Goal: Register for event/course

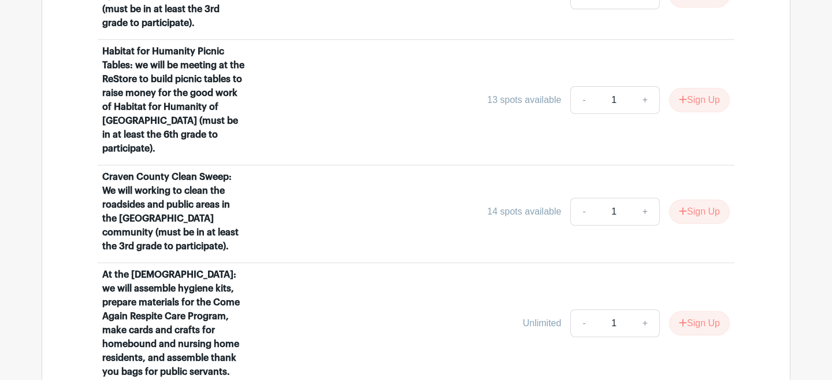
scroll to position [1006, 0]
click at [689, 199] on button "Sign Up" at bounding box center [699, 211] width 61 height 24
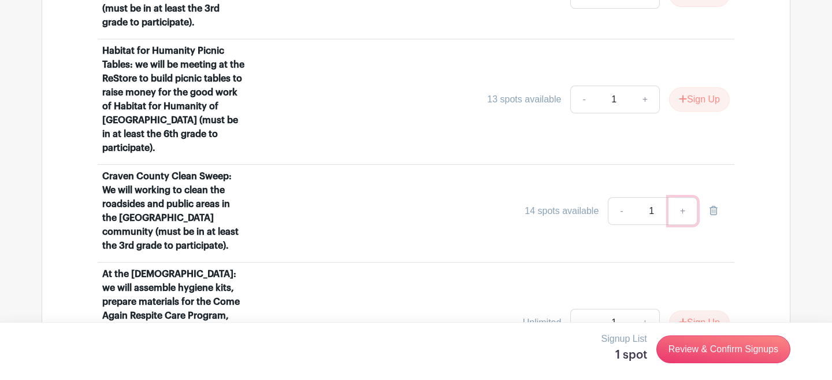
click at [683, 197] on link "+" at bounding box center [683, 211] width 29 height 28
type input "2"
click at [623, 197] on link "-" at bounding box center [621, 211] width 27 height 28
type input "1"
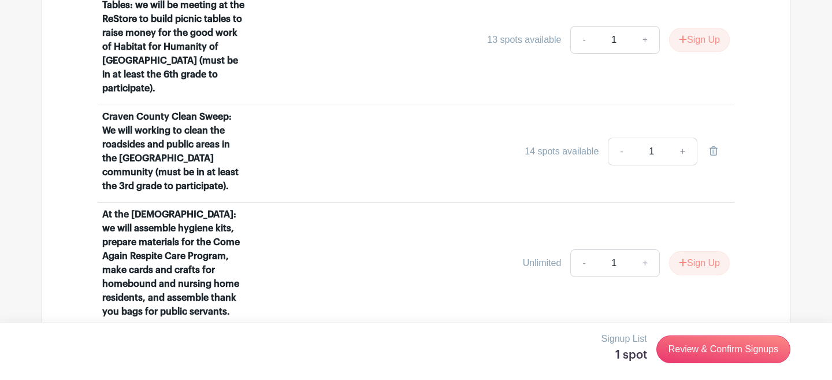
scroll to position [1070, 0]
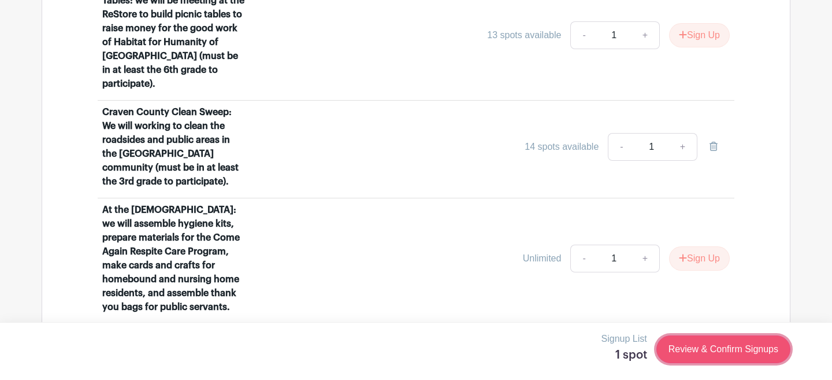
click at [722, 349] on link "Review & Confirm Signups" at bounding box center [724, 349] width 134 height 28
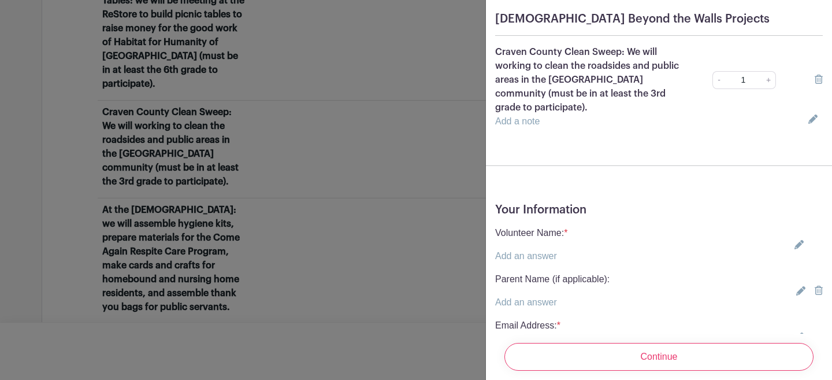
scroll to position [189, 0]
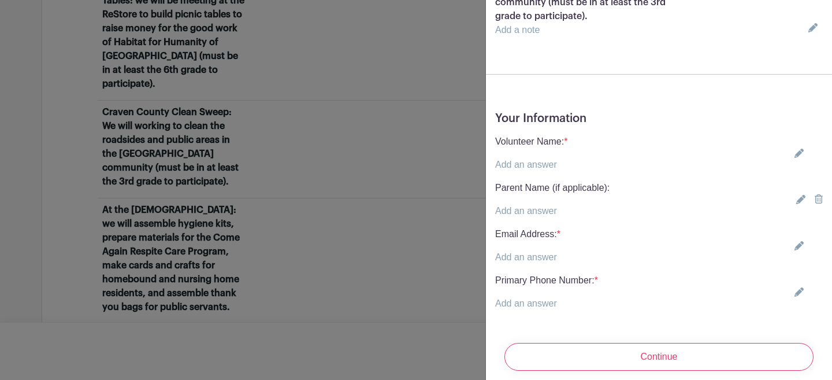
click at [546, 160] on link "Add an answer" at bounding box center [526, 165] width 62 height 10
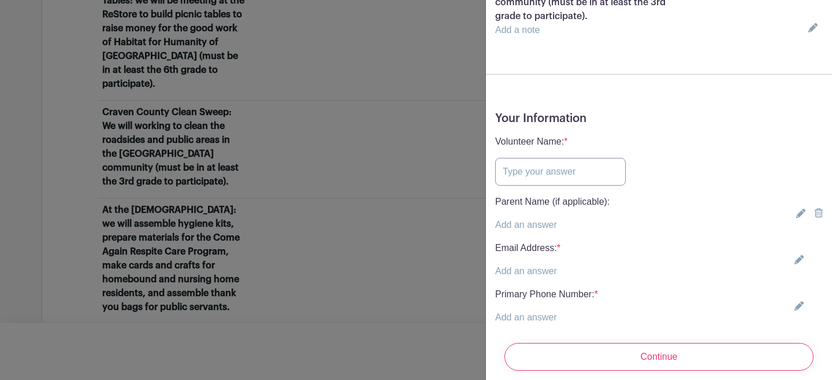
click at [551, 165] on input "text" at bounding box center [560, 172] width 131 height 28
type input "[PERSON_NAME]"
click at [529, 266] on link "Add an answer" at bounding box center [526, 271] width 62 height 10
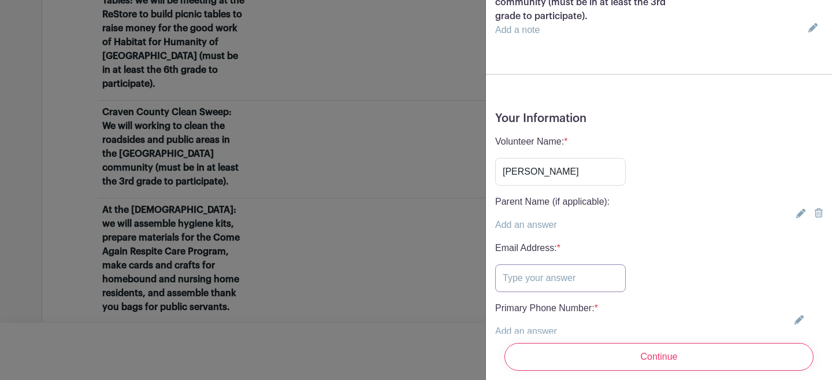
click at [527, 264] on input "text" at bounding box center [560, 278] width 131 height 28
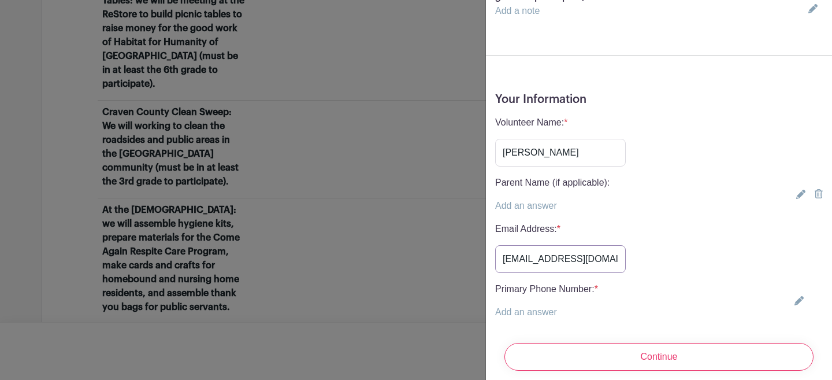
scroll to position [217, 0]
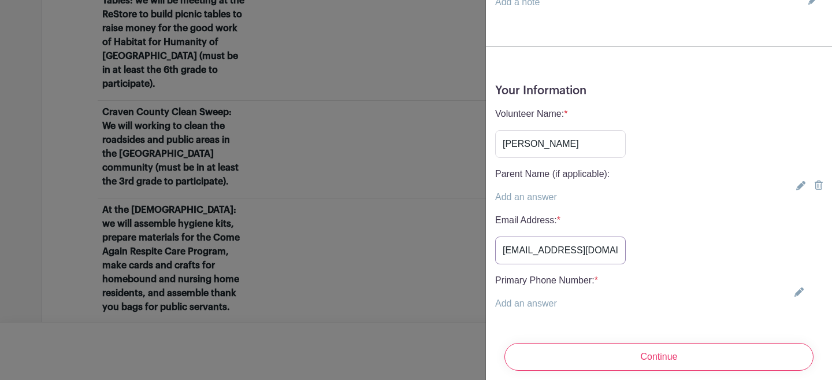
type input "sailors4@mac.com"
click at [521, 298] on link "Add an answer" at bounding box center [526, 303] width 62 height 10
click at [521, 296] on input "text" at bounding box center [560, 310] width 131 height 28
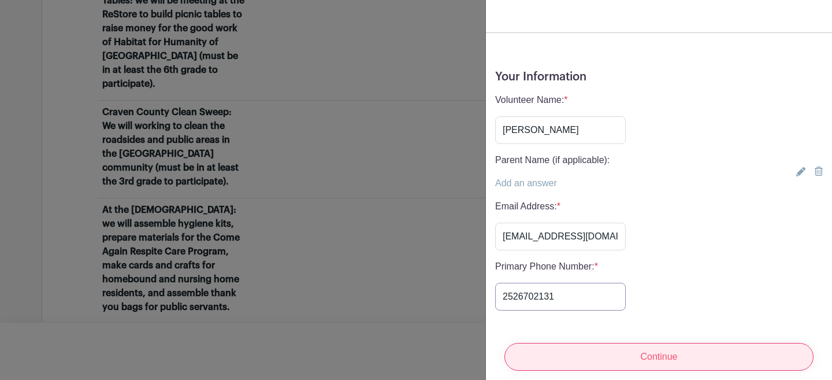
type input "2526702131"
click at [646, 347] on input "Continue" at bounding box center [659, 357] width 309 height 28
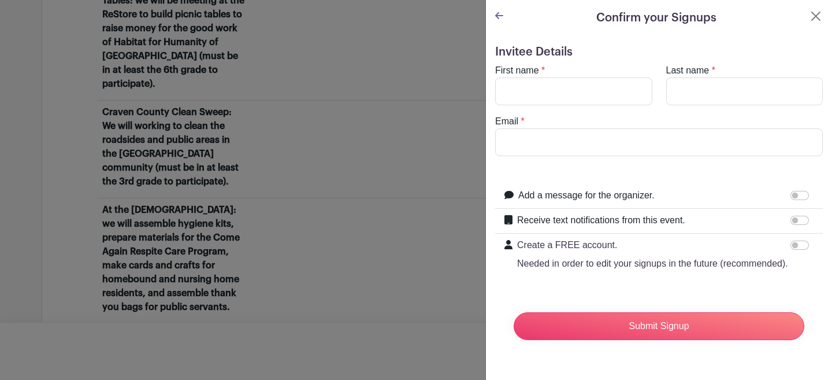
scroll to position [0, 0]
click at [496, 17] on icon at bounding box center [499, 15] width 8 height 7
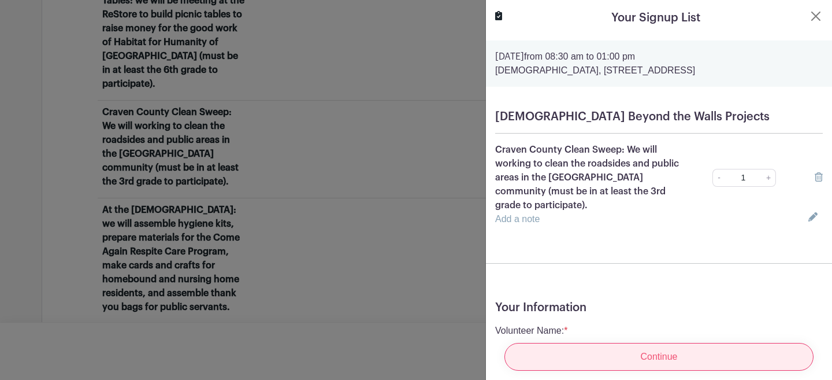
click at [682, 364] on input "Continue" at bounding box center [659, 357] width 309 height 28
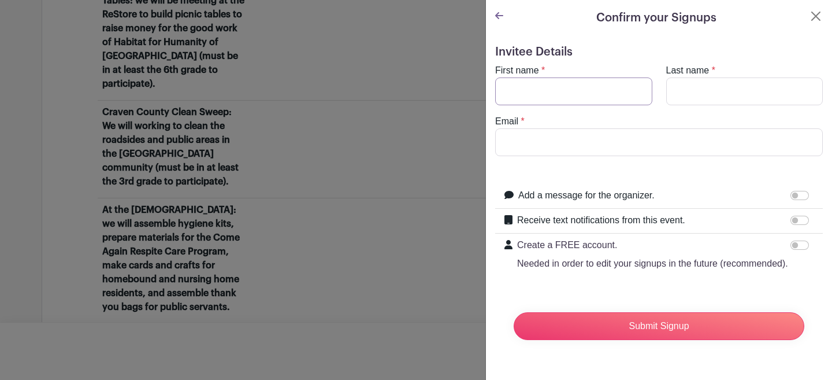
click at [544, 90] on input "First name" at bounding box center [573, 91] width 157 height 28
type input "Martha Ann"
type input "Patterson"
type input "sailors4@mac.com"
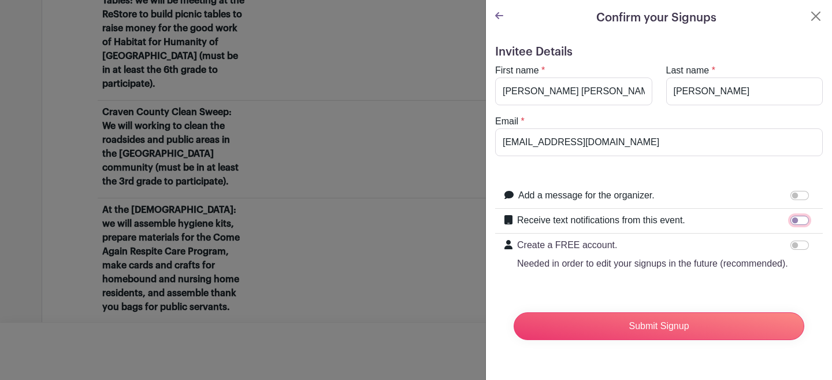
click at [803, 219] on input "Receive text notifications from this event." at bounding box center [800, 220] width 18 height 9
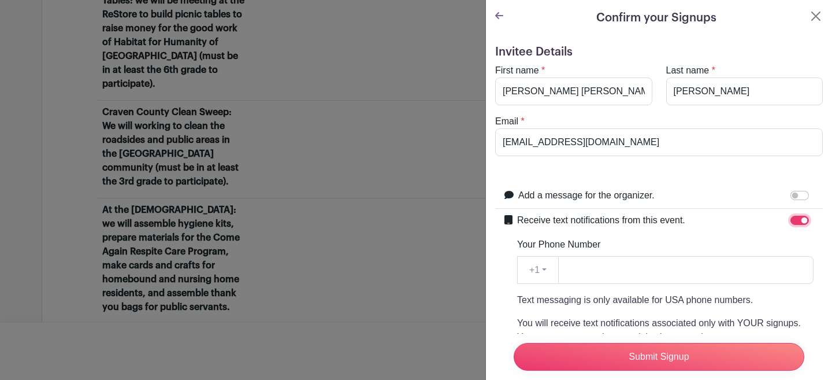
click at [800, 219] on input "Receive text notifications from this event." at bounding box center [800, 220] width 18 height 9
checkbox input "false"
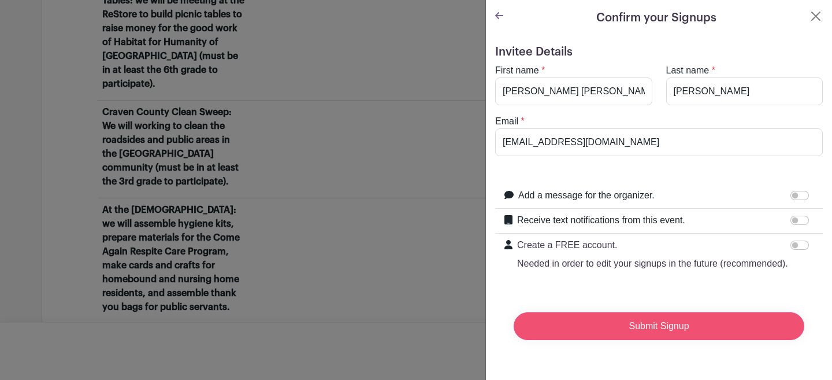
click at [672, 329] on input "Submit Signup" at bounding box center [659, 326] width 291 height 28
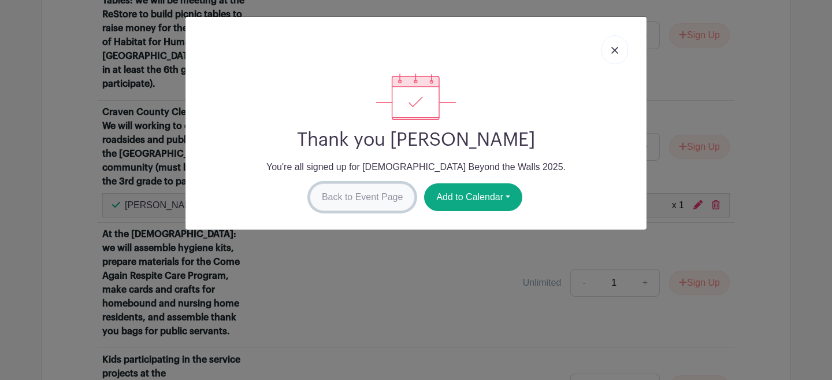
click at [372, 191] on link "Back to Event Page" at bounding box center [363, 197] width 106 height 28
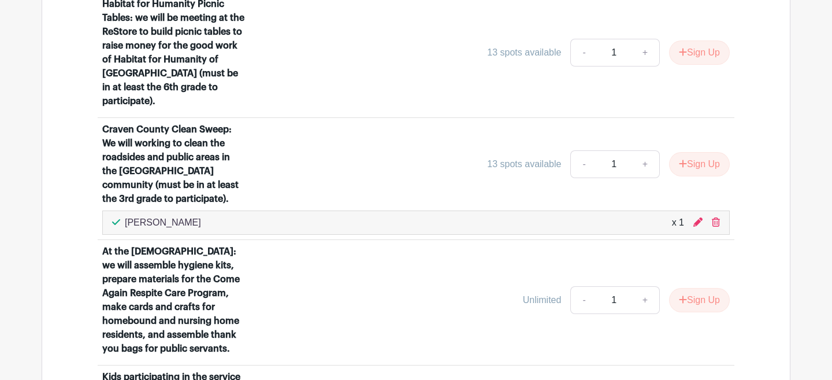
scroll to position [1033, 0]
